Goal: Find specific page/section: Find specific page/section

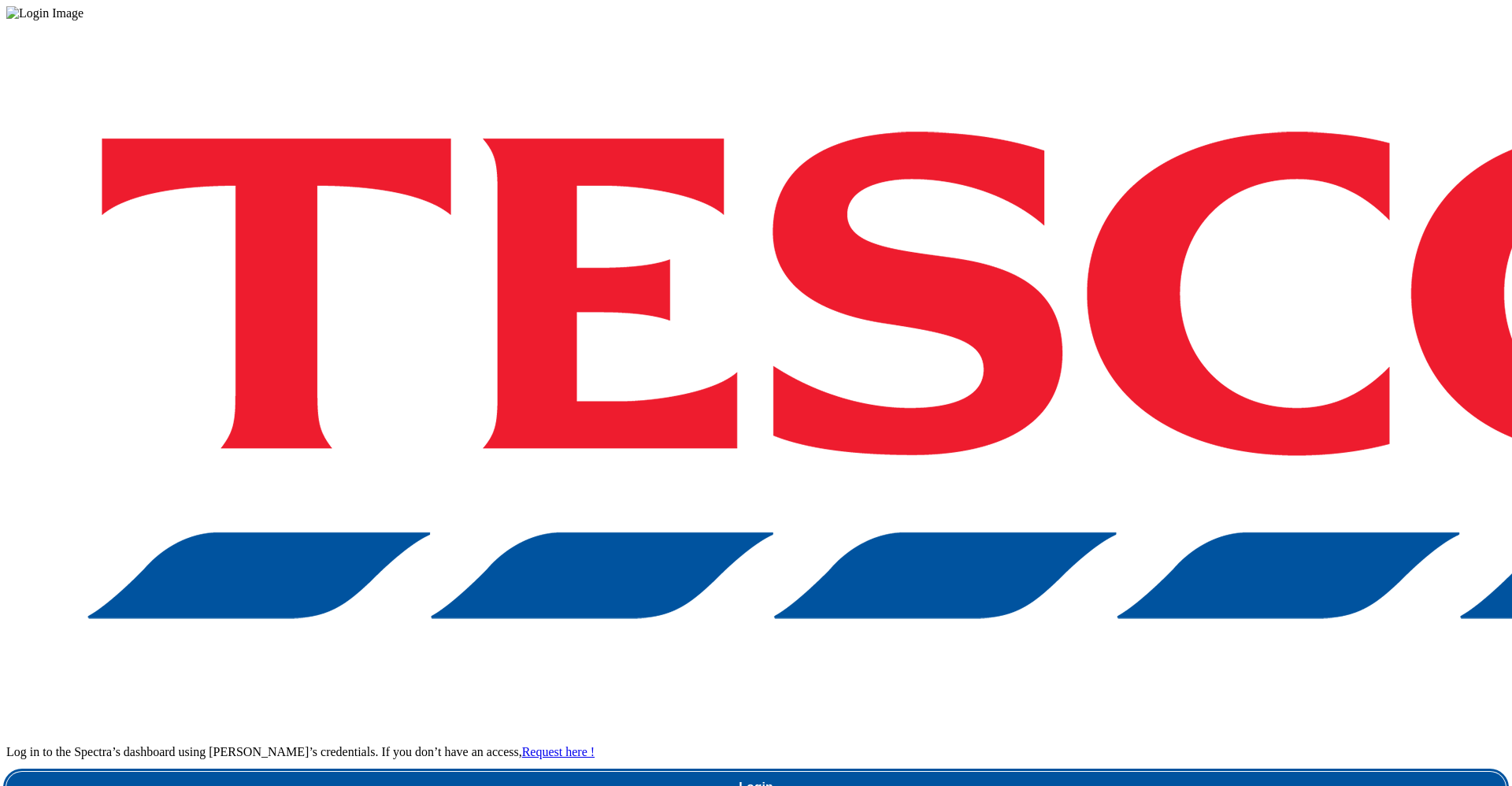
click at [1131, 772] on link "Login" at bounding box center [756, 787] width 1500 height 31
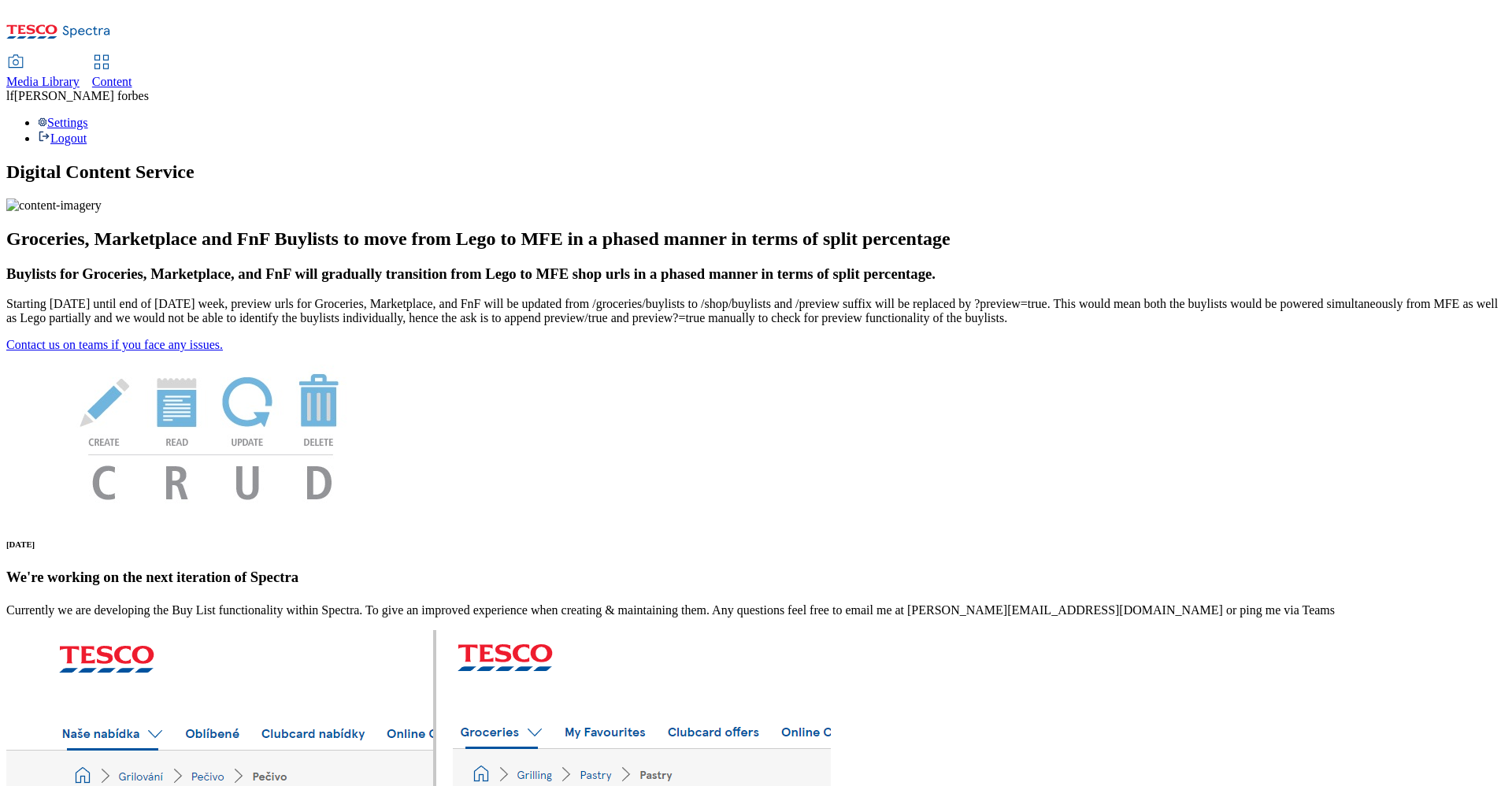
click at [132, 75] on div "Content" at bounding box center [112, 81] width 40 height 14
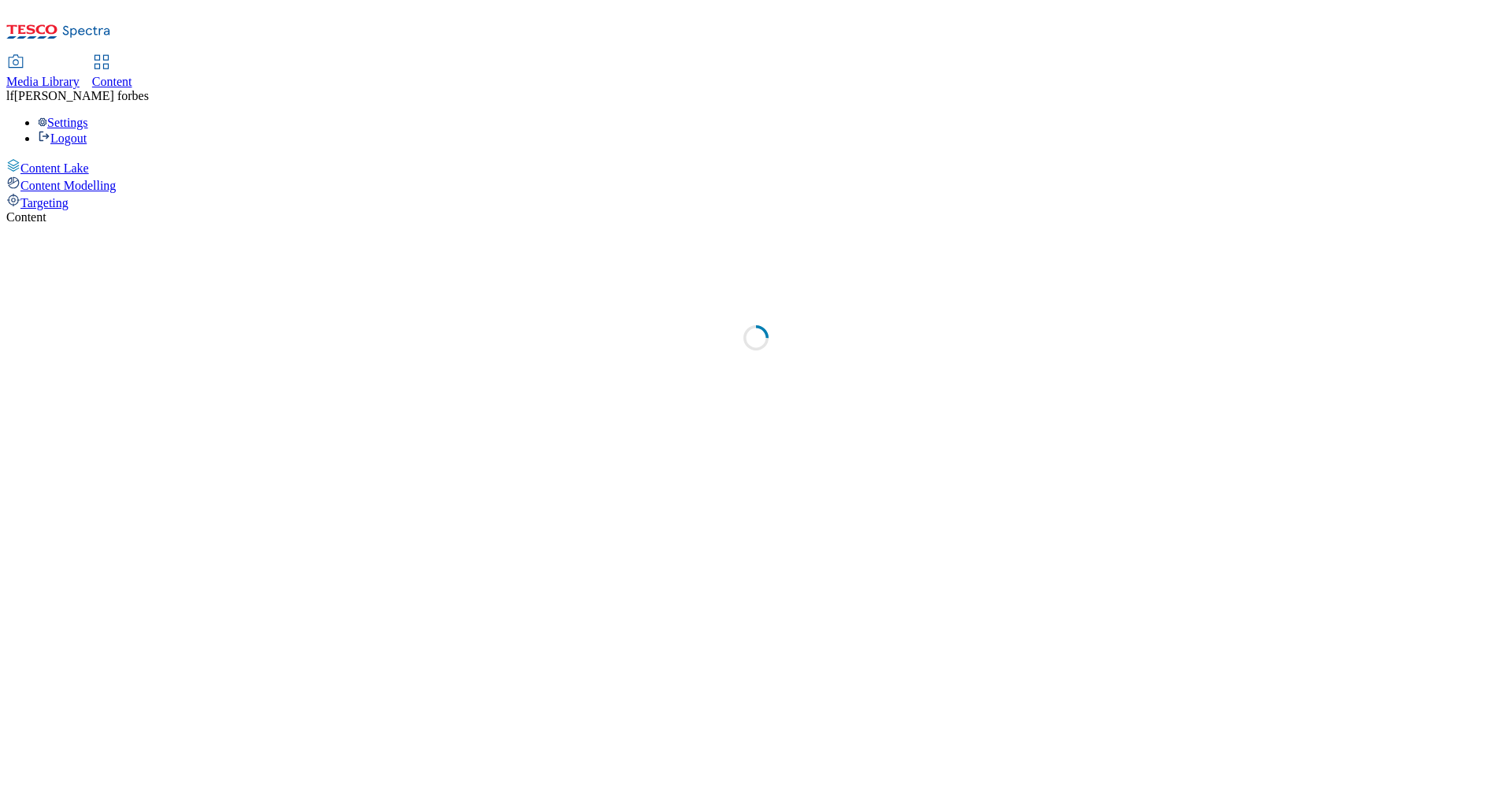
select select "ghs-uk"
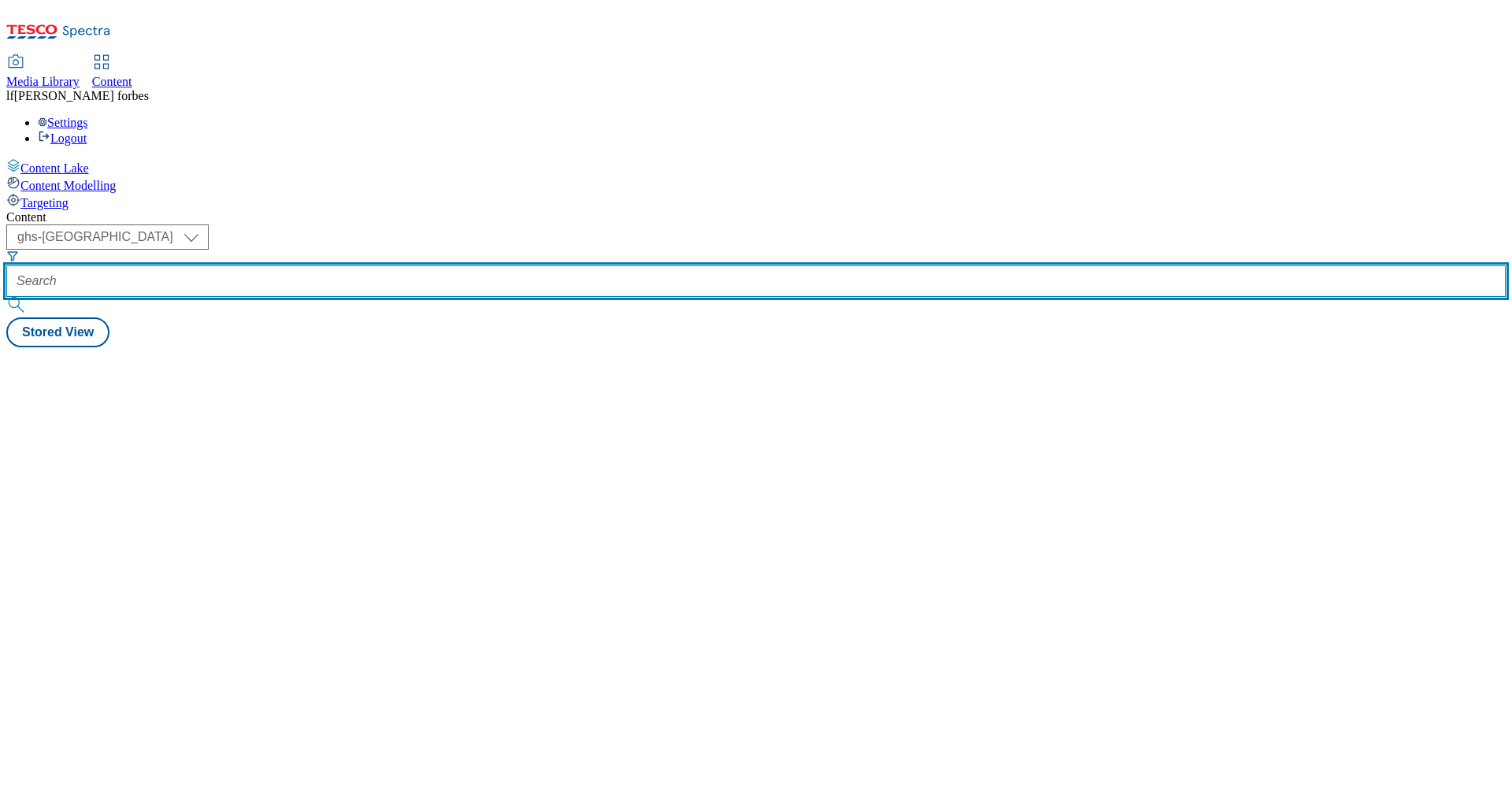
click at [370, 266] on input "text" at bounding box center [756, 281] width 1500 height 31
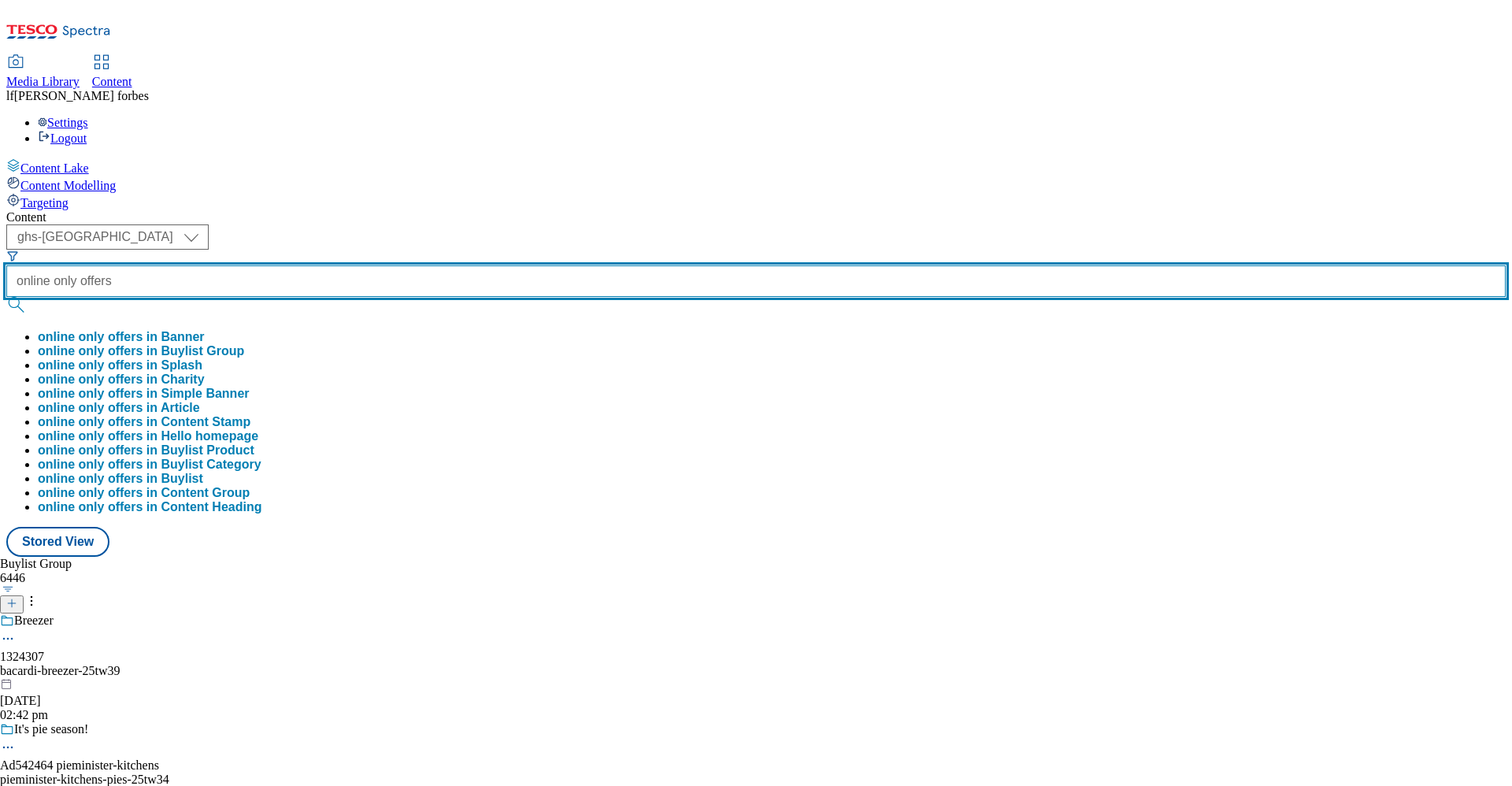
type input "online only offers"
click at [7, 297] on button "submit" at bounding box center [17, 305] width 22 height 16
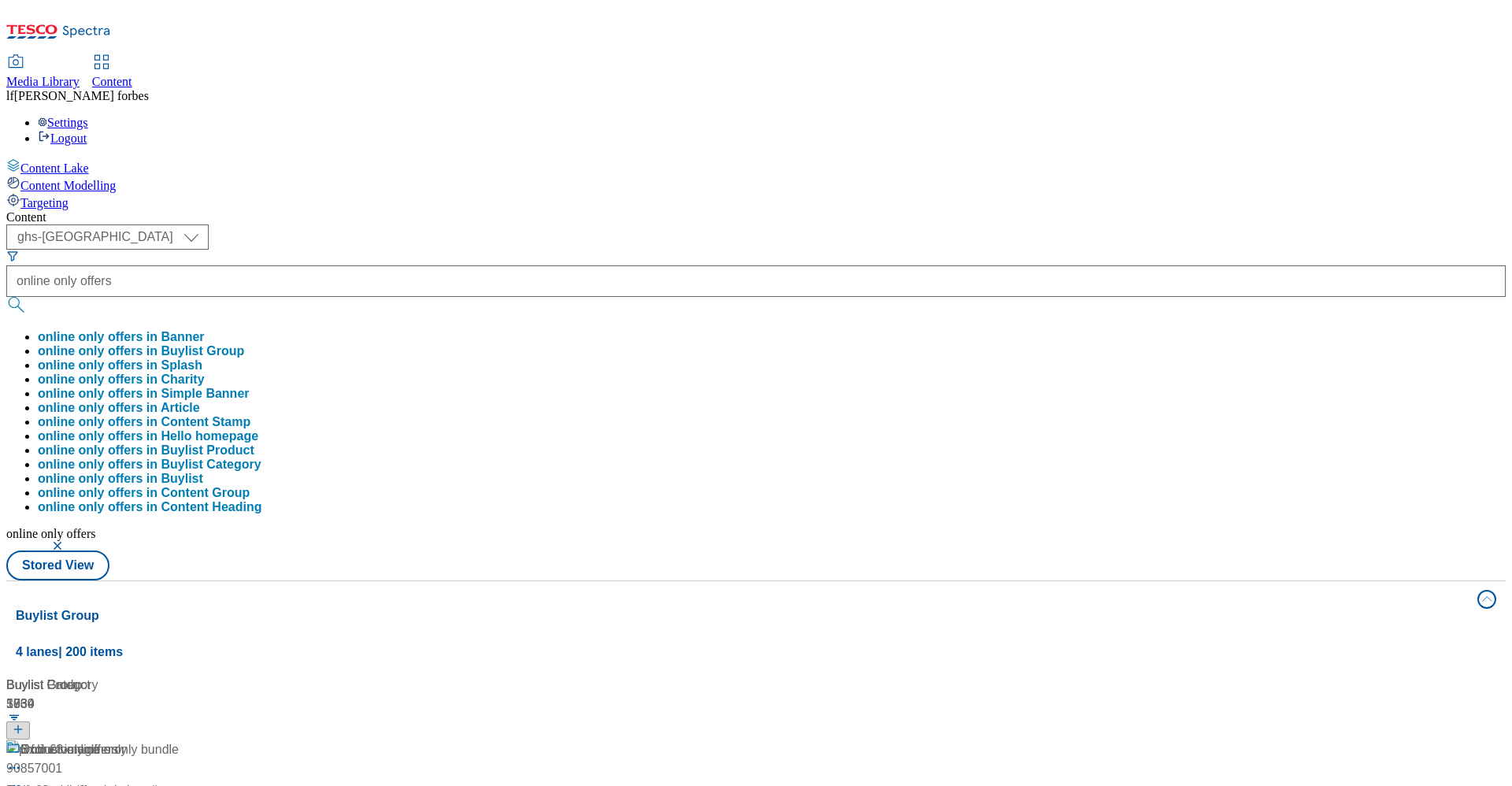
click at [456, 210] on div "Content" at bounding box center [756, 217] width 1500 height 14
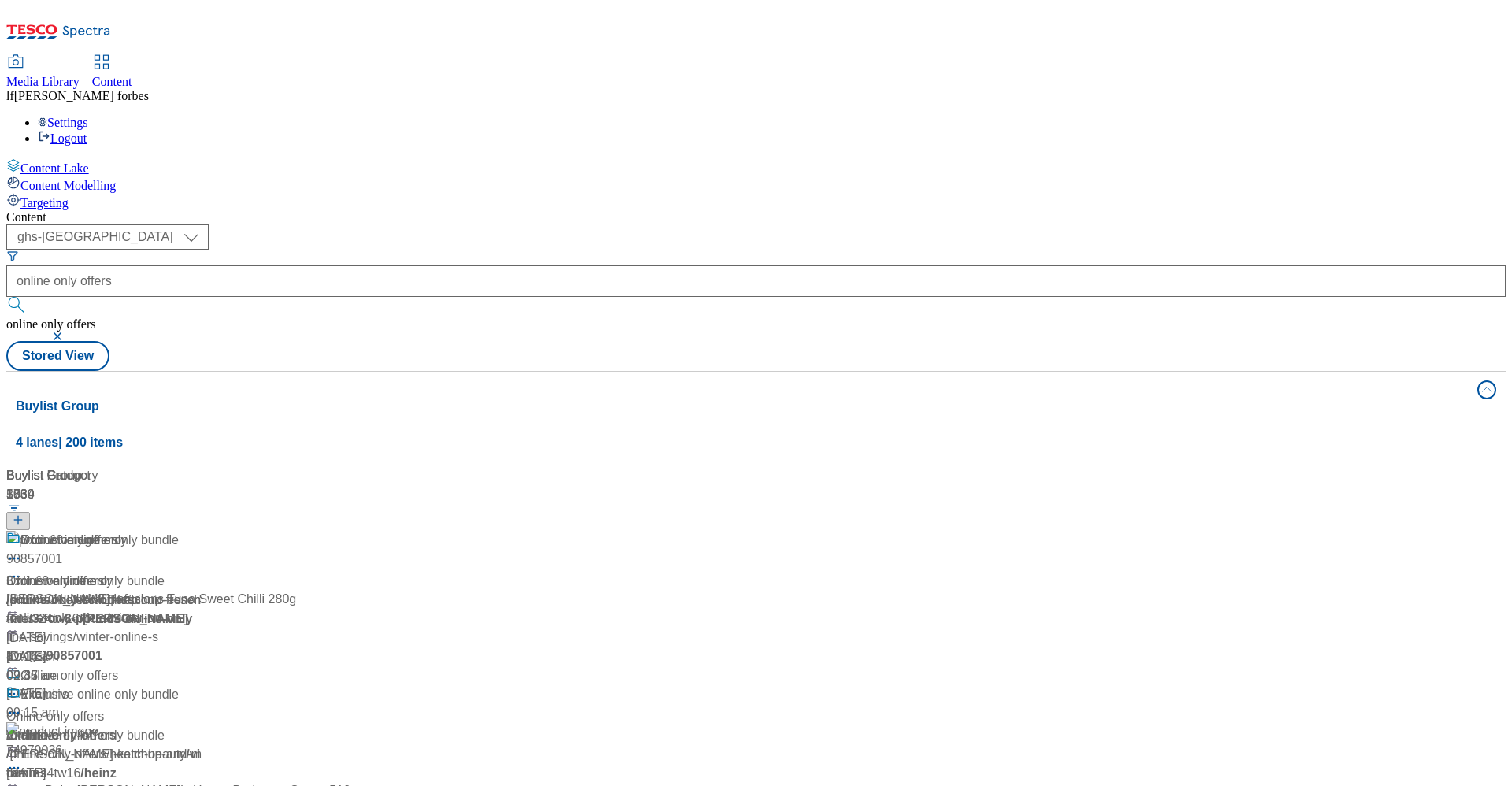
scroll to position [166, 0]
click at [118, 666] on div "Online only offers" at bounding box center [69, 675] width 97 height 19
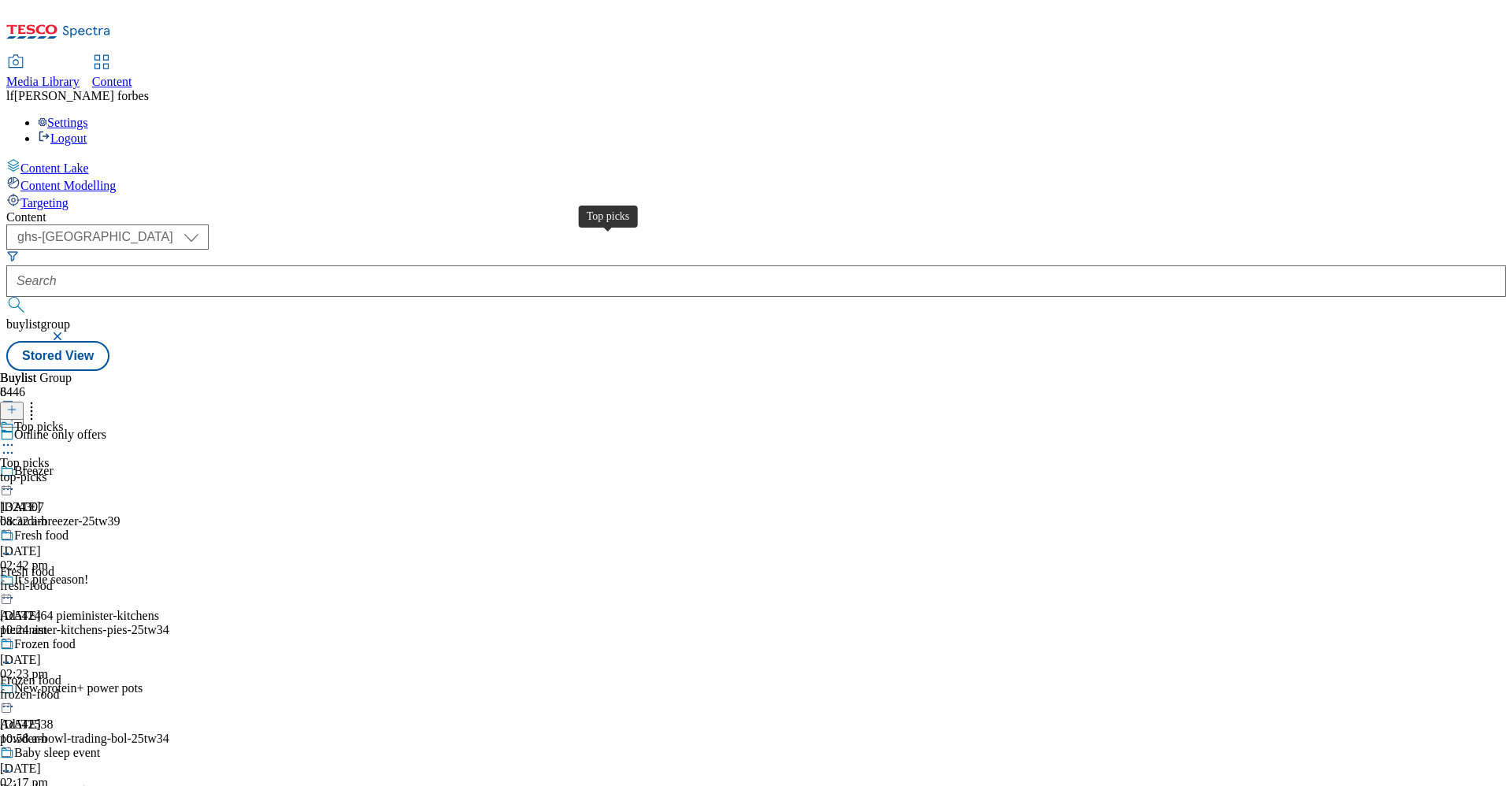
click at [63, 420] on div "Top picks" at bounding box center [39, 427] width 49 height 14
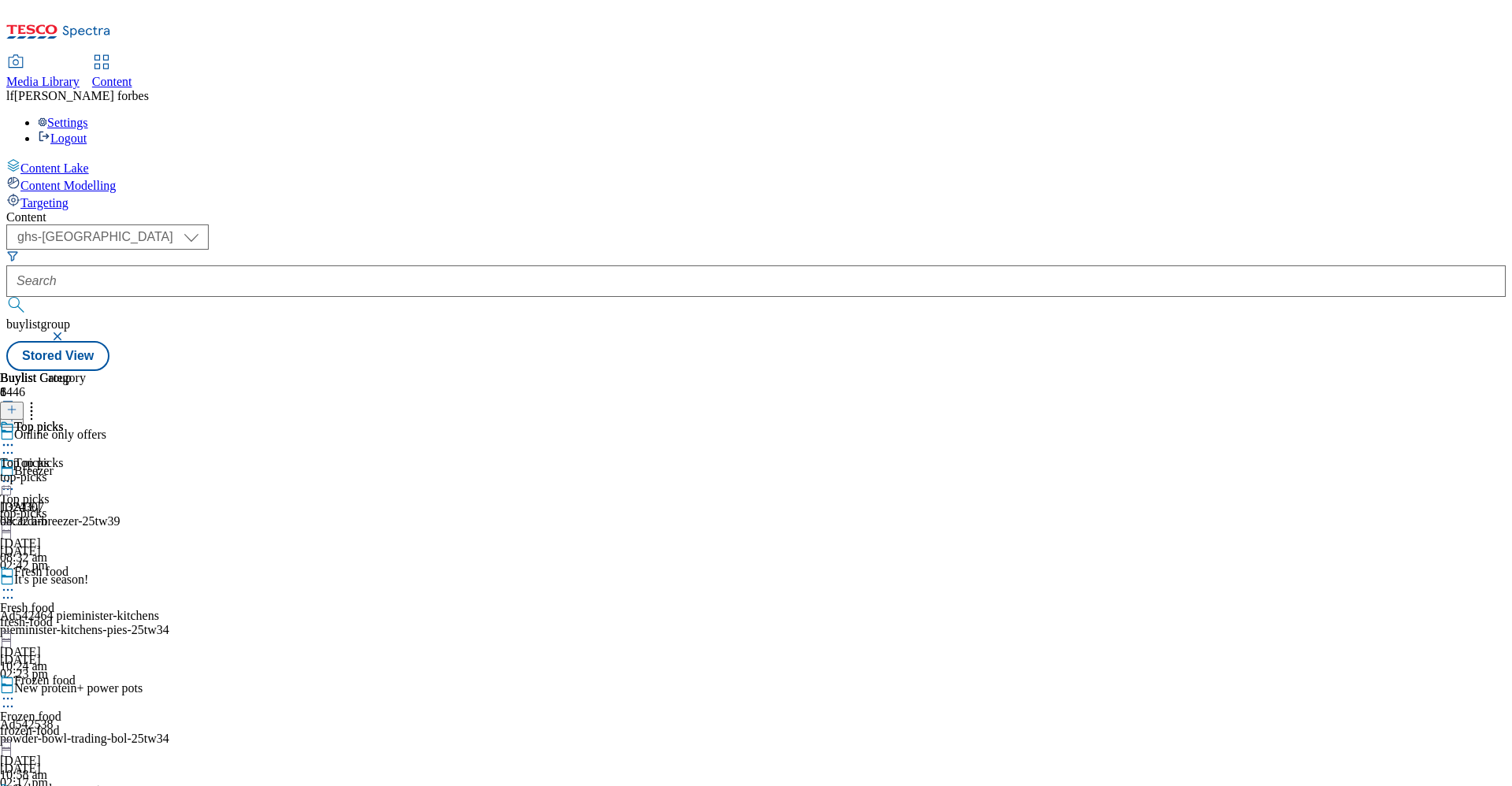
click at [86, 420] on div "Top picks Top picks top-picks 6 Oct 2025 08:32 am" at bounding box center [43, 474] width 86 height 109
